Goal: Task Accomplishment & Management: Manage account settings

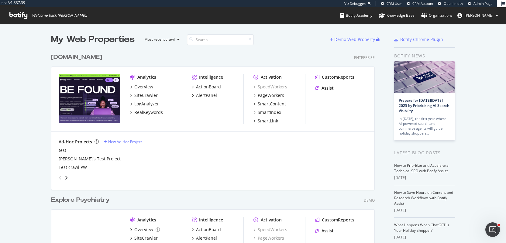
click at [486, 21] on ul "Botify Academy Knowledge Base Organizations [PERSON_NAME]" at bounding box center [423, 15] width 166 height 16
click at [486, 18] on button "[PERSON_NAME]" at bounding box center [477, 16] width 50 height 10
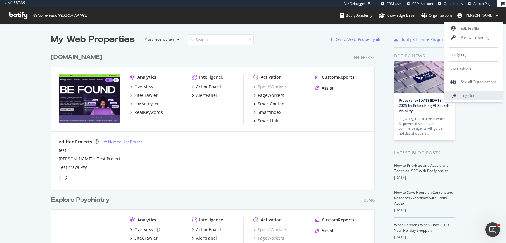
click at [463, 97] on span "Log Out" at bounding box center [467, 95] width 13 height 5
